Goal: Check status: Check status

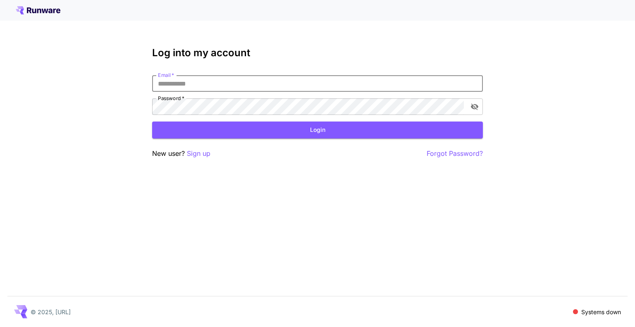
click at [205, 79] on input "Email   *" at bounding box center [317, 83] width 330 height 17
type input "**********"
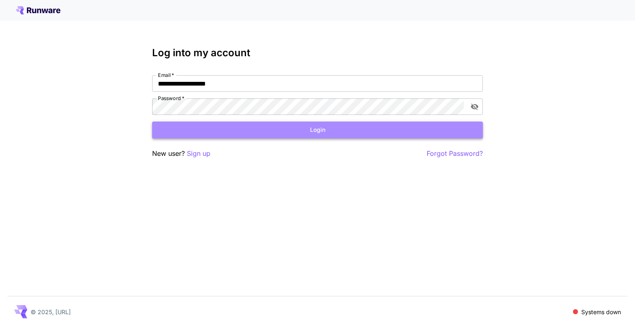
click at [235, 127] on button "Login" at bounding box center [317, 129] width 330 height 17
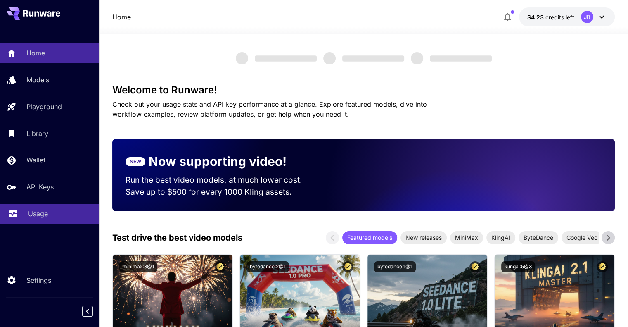
click at [40, 212] on p "Usage" at bounding box center [38, 214] width 20 height 10
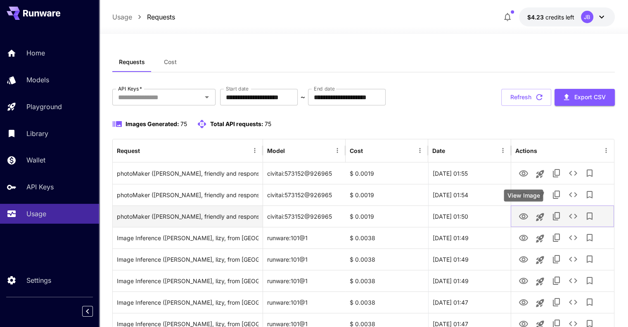
click at [522, 219] on icon "View Image" at bounding box center [524, 217] width 10 height 10
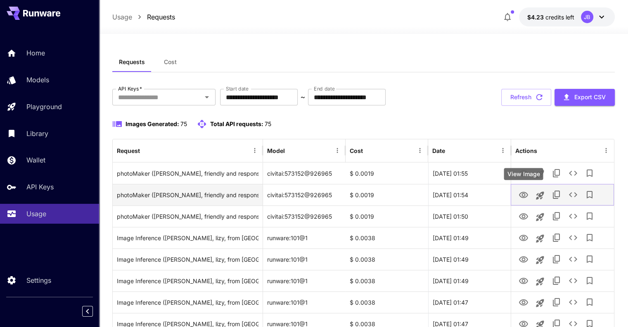
click at [522, 194] on icon "View Image" at bounding box center [523, 195] width 9 height 6
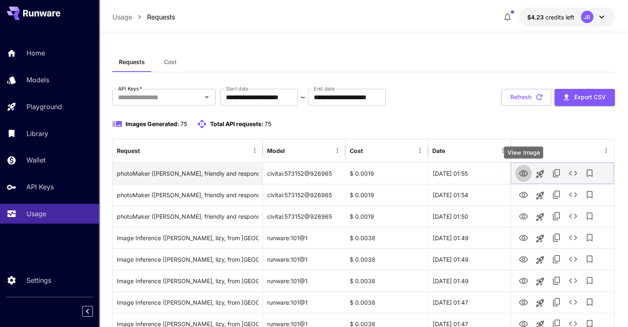
click at [521, 174] on icon "View Image" at bounding box center [524, 174] width 10 height 10
click at [524, 176] on icon "View Image" at bounding box center [523, 173] width 9 height 6
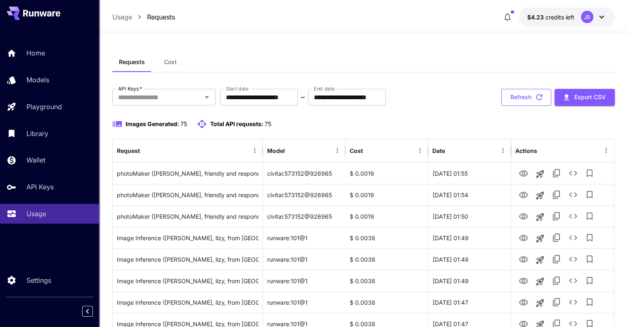
click at [528, 99] on button "Refresh" at bounding box center [527, 97] width 50 height 17
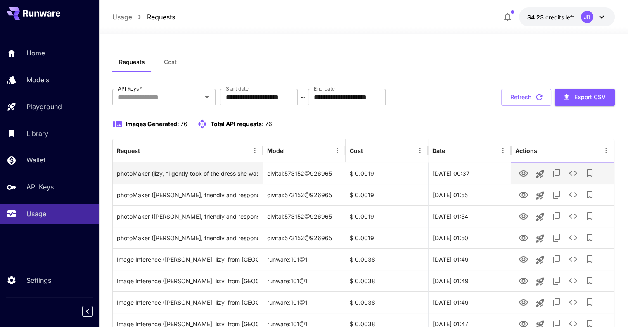
click at [524, 174] on icon "View Image" at bounding box center [523, 173] width 9 height 6
click at [525, 171] on icon "View Image" at bounding box center [523, 173] width 9 height 6
click at [516, 174] on button "View Image" at bounding box center [524, 172] width 17 height 17
click at [525, 171] on icon "View Image" at bounding box center [524, 174] width 10 height 10
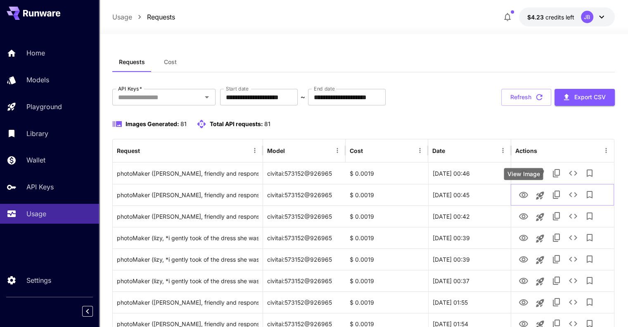
click at [519, 171] on div "View Image" at bounding box center [523, 174] width 39 height 12
click at [524, 196] on icon "View Image" at bounding box center [523, 195] width 9 height 6
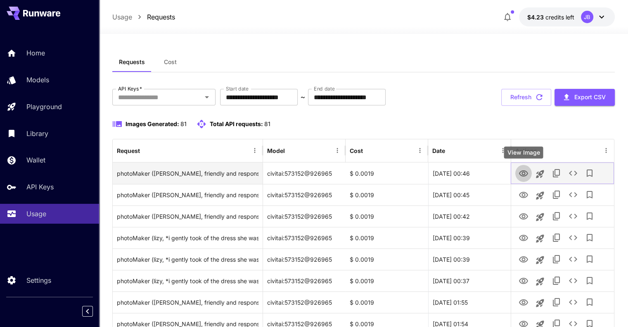
click at [520, 171] on icon "View Image" at bounding box center [524, 174] width 10 height 10
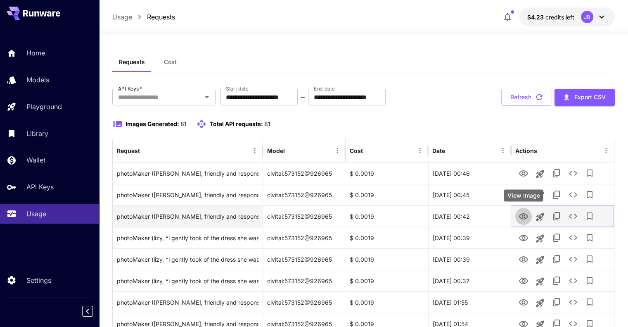
click at [521, 216] on icon "View Image" at bounding box center [524, 217] width 10 height 10
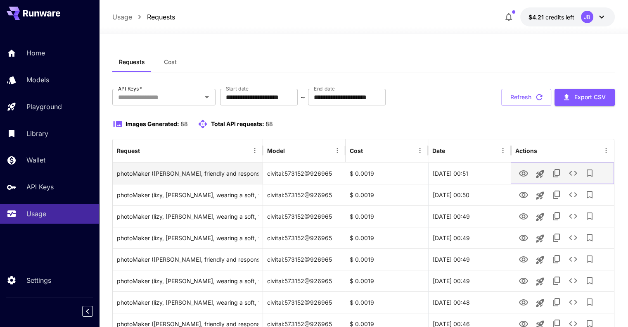
click at [521, 175] on icon "View Image" at bounding box center [523, 173] width 9 height 6
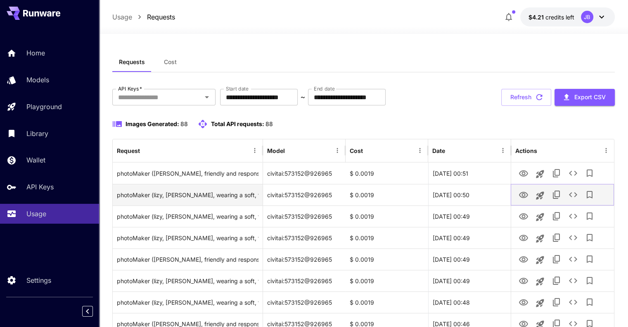
click at [523, 195] on icon "View Image" at bounding box center [524, 195] width 10 height 10
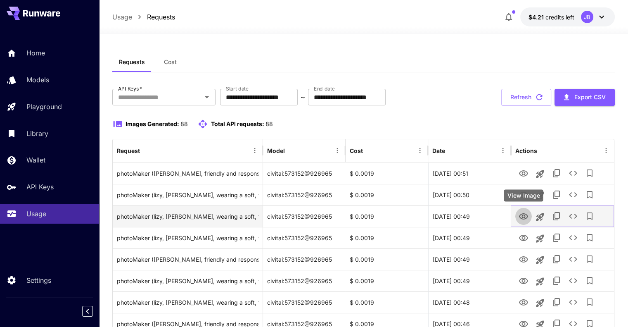
drag, startPoint x: 517, startPoint y: 212, endPoint x: 519, endPoint y: 216, distance: 4.5
click at [519, 216] on button "View Image" at bounding box center [524, 215] width 17 height 17
click at [519, 215] on icon "View Image" at bounding box center [524, 217] width 10 height 10
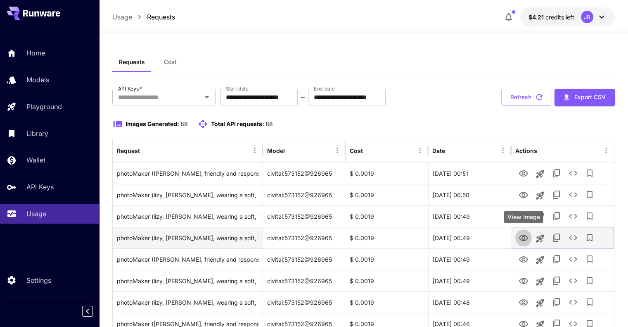
click at [520, 236] on icon "View Image" at bounding box center [524, 238] width 10 height 10
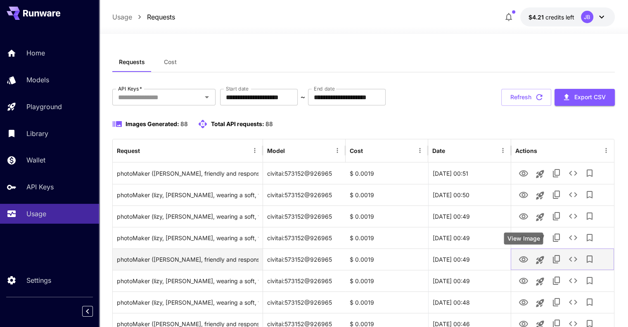
click at [525, 258] on icon "View Image" at bounding box center [524, 259] width 10 height 10
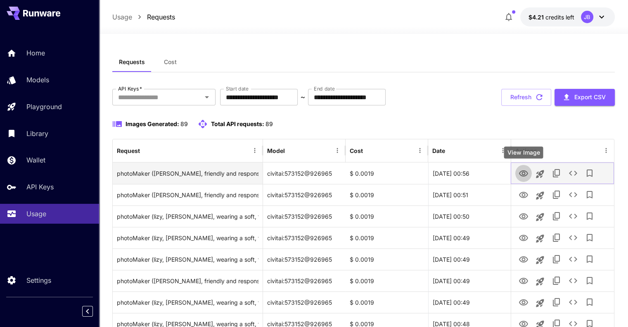
click at [521, 174] on icon "View Image" at bounding box center [523, 173] width 9 height 6
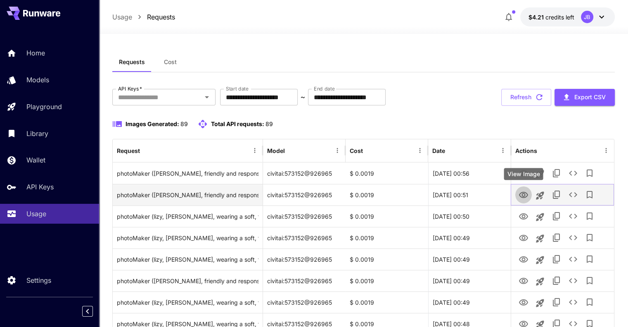
click at [521, 195] on icon "View Image" at bounding box center [524, 195] width 10 height 10
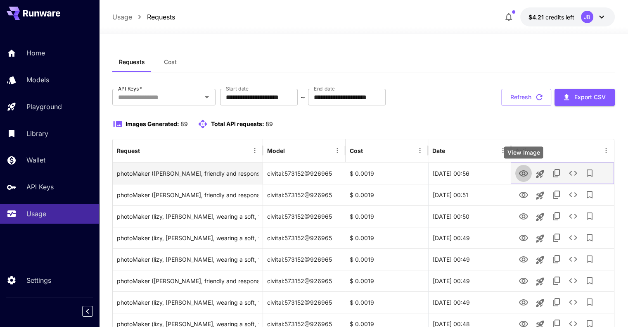
click at [522, 171] on icon "View Image" at bounding box center [524, 174] width 10 height 10
click at [524, 171] on icon "View Image" at bounding box center [523, 173] width 9 height 6
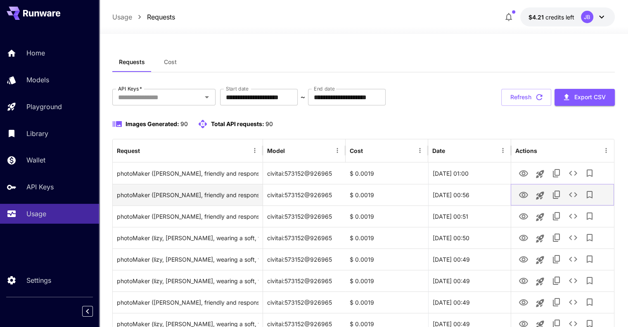
click at [528, 194] on icon "View Image" at bounding box center [524, 195] width 10 height 10
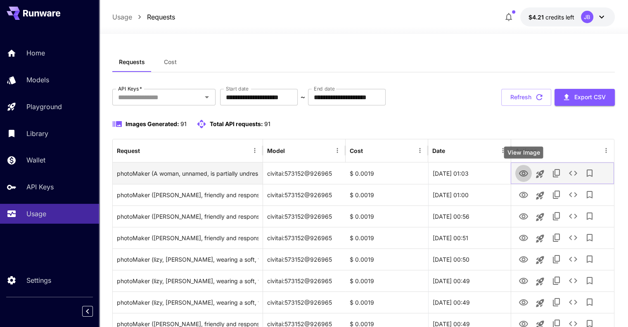
click at [524, 171] on icon "View Image" at bounding box center [524, 174] width 10 height 10
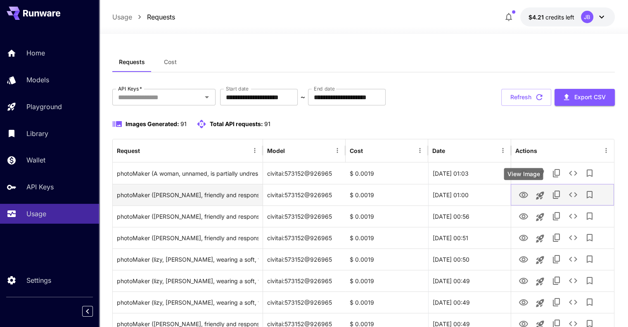
click at [523, 197] on icon "View Image" at bounding box center [523, 195] width 9 height 6
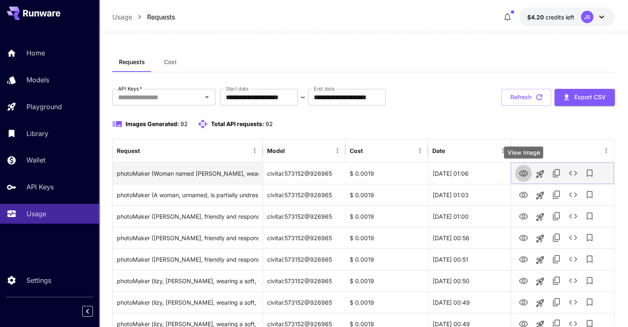
click at [523, 168] on link "View Image" at bounding box center [524, 173] width 10 height 10
click at [522, 174] on icon "View Image" at bounding box center [524, 174] width 10 height 10
click at [523, 173] on icon "View Image" at bounding box center [524, 174] width 10 height 10
click at [521, 171] on icon "View Image" at bounding box center [524, 174] width 10 height 10
click at [526, 173] on icon "View Image" at bounding box center [524, 174] width 10 height 10
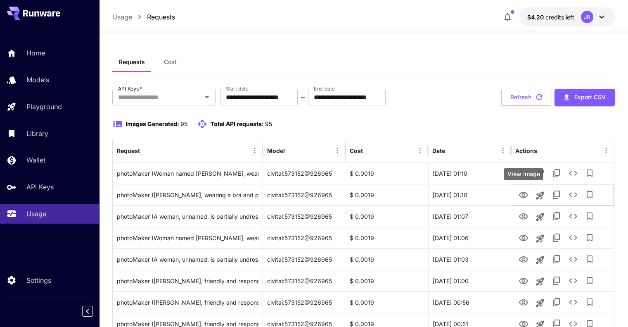
click at [521, 173] on div "View Image" at bounding box center [523, 174] width 39 height 12
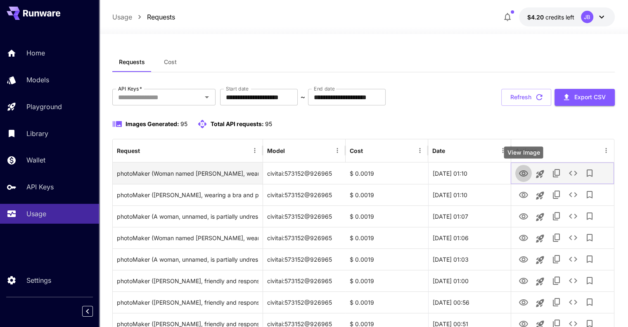
click at [519, 170] on icon "View Image" at bounding box center [524, 174] width 10 height 10
click at [522, 174] on icon "View Image" at bounding box center [523, 173] width 9 height 6
click at [521, 175] on icon "View Image" at bounding box center [523, 173] width 9 height 6
